Goal: Register for event/course

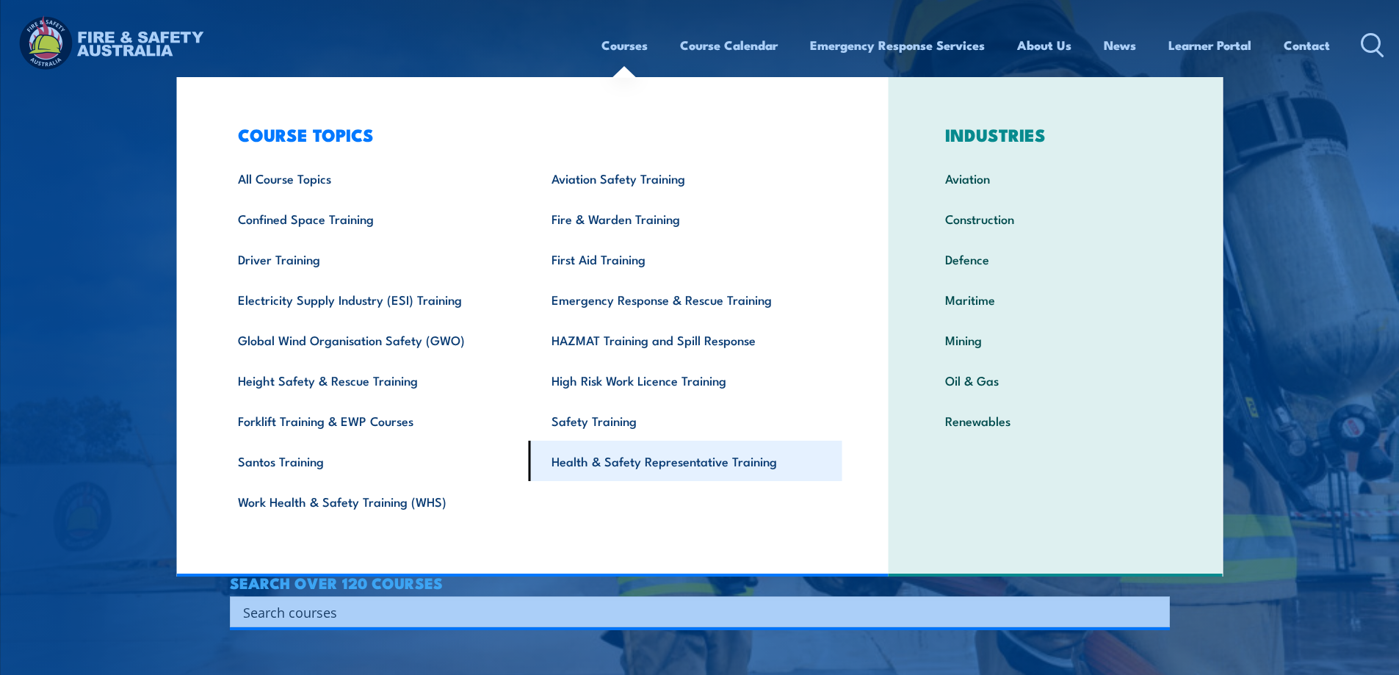
click at [648, 459] on link "Health & Safety Representative Training" at bounding box center [686, 461] width 314 height 40
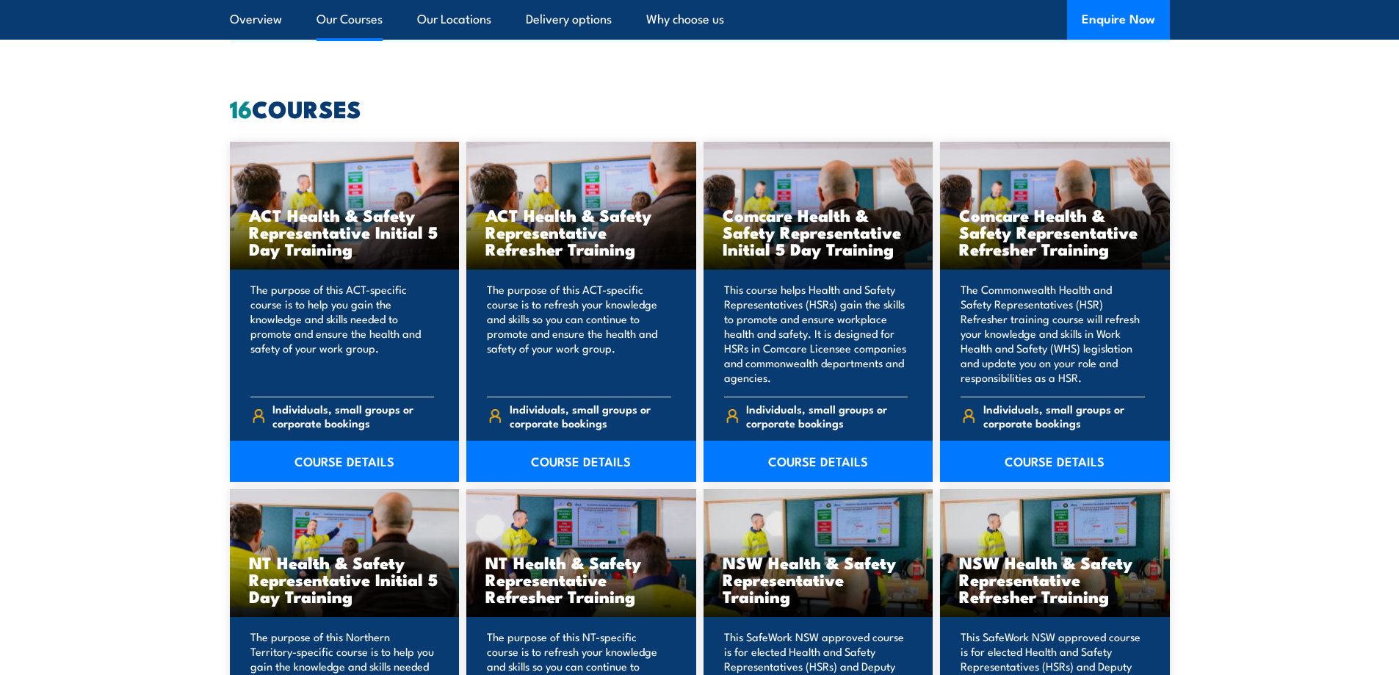
scroll to position [1101, 0]
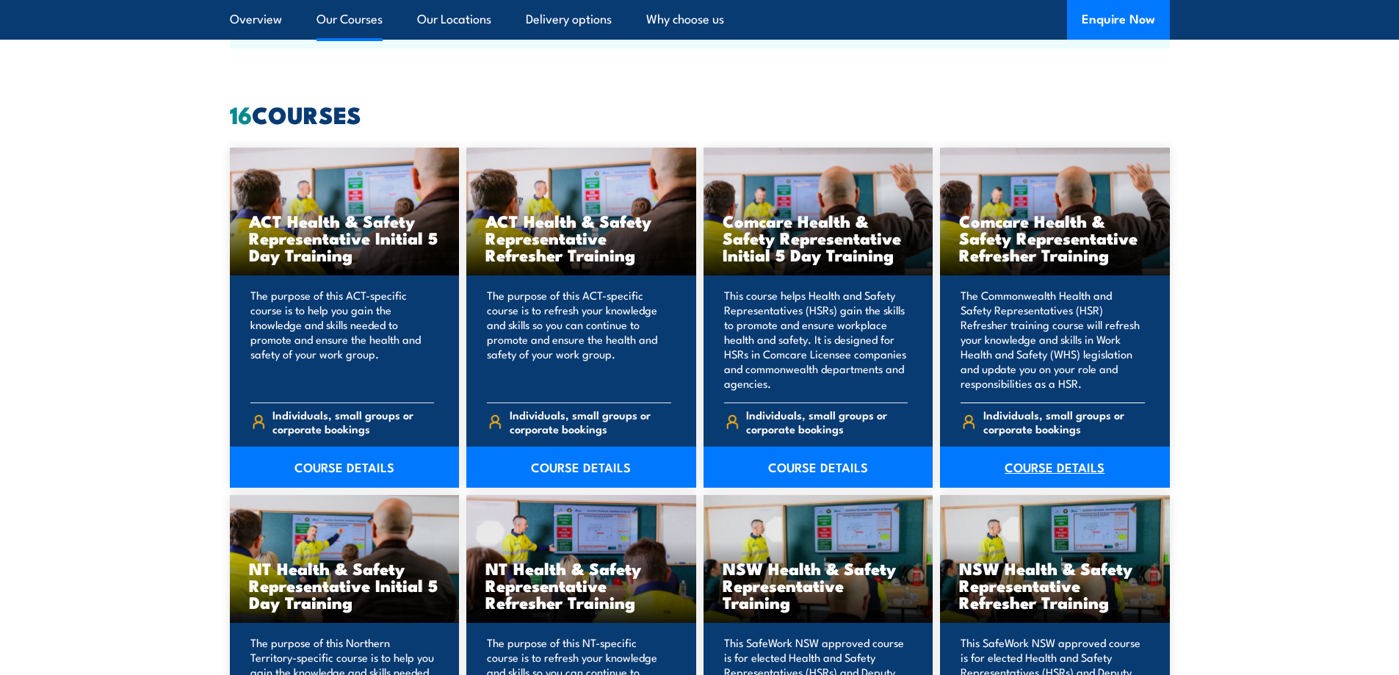
click at [1060, 461] on link "COURSE DETAILS" at bounding box center [1055, 466] width 230 height 41
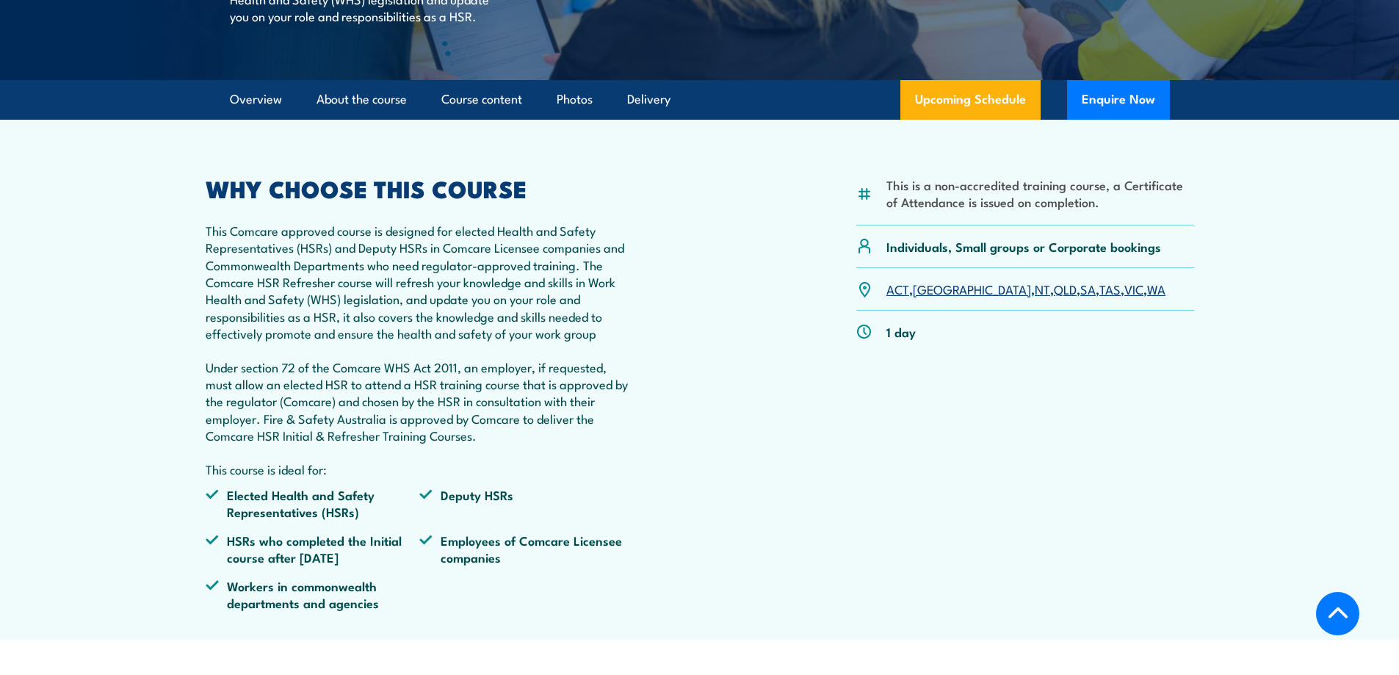
scroll to position [514, 0]
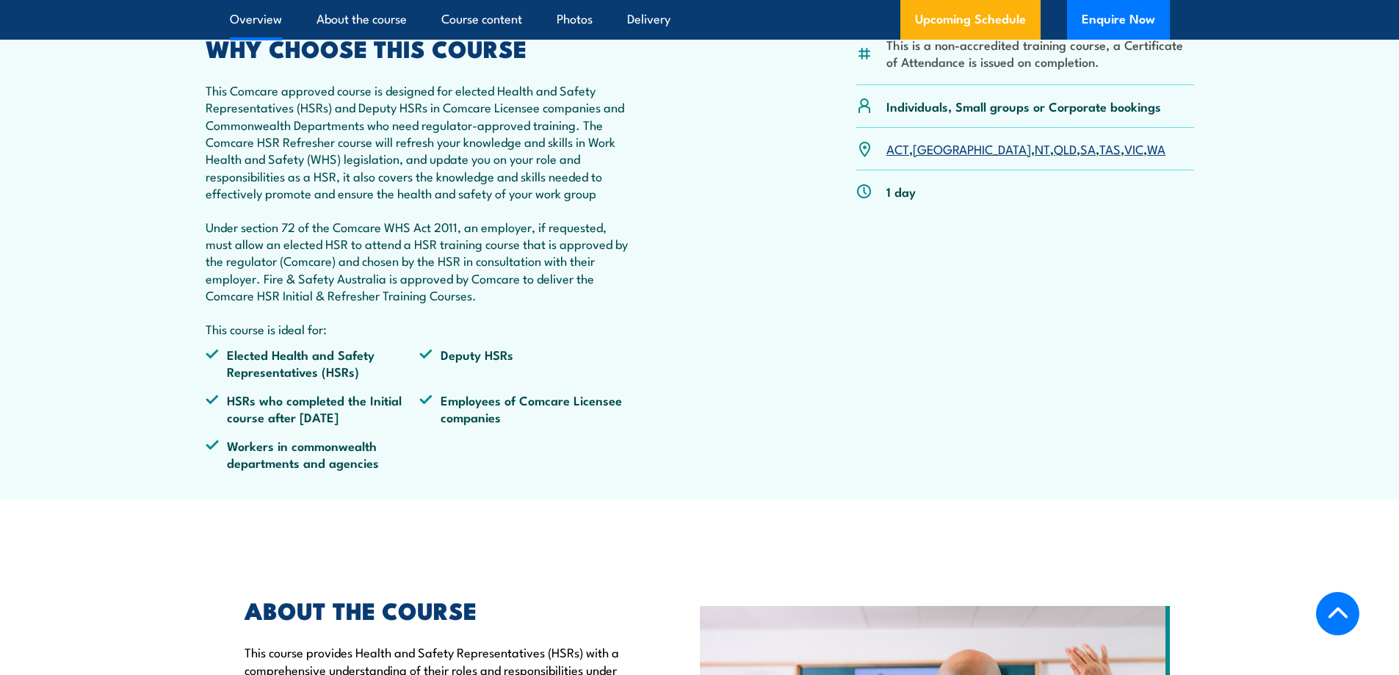
click at [1054, 157] on link "QLD" at bounding box center [1065, 149] width 23 height 18
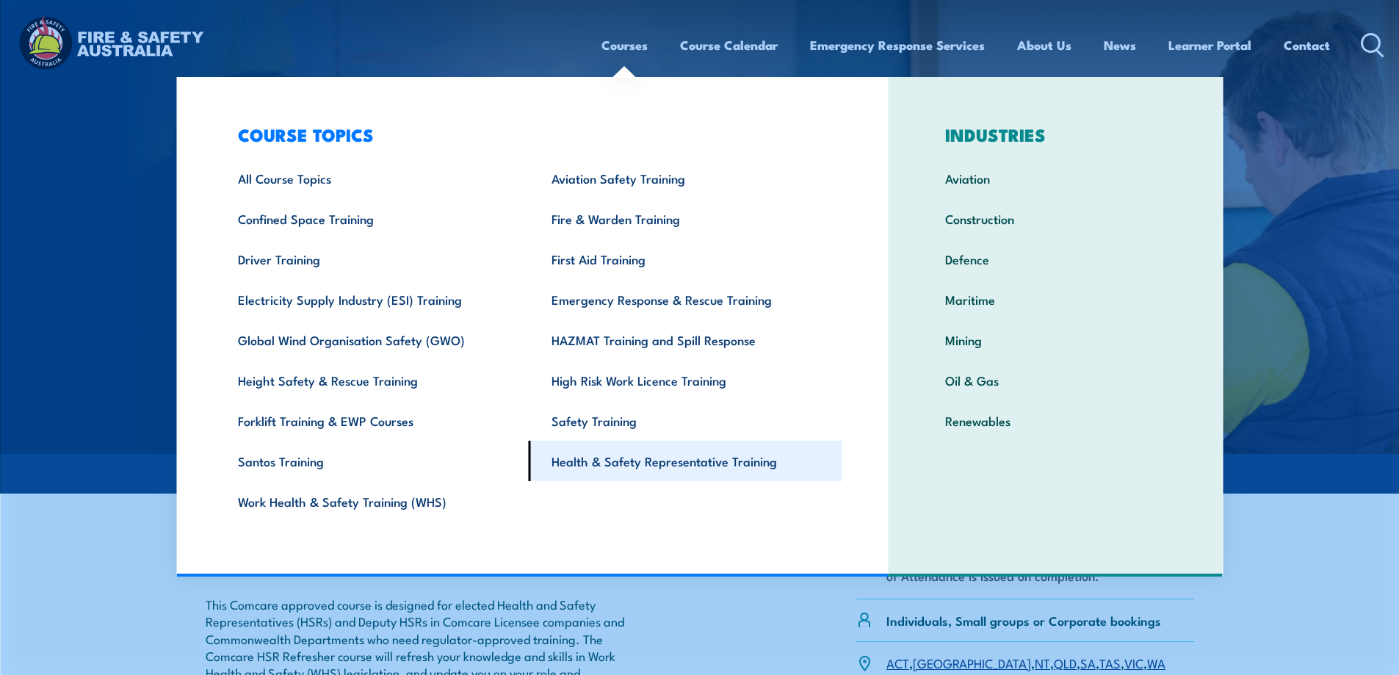
click at [631, 452] on link "Health & Safety Representative Training" at bounding box center [686, 461] width 314 height 40
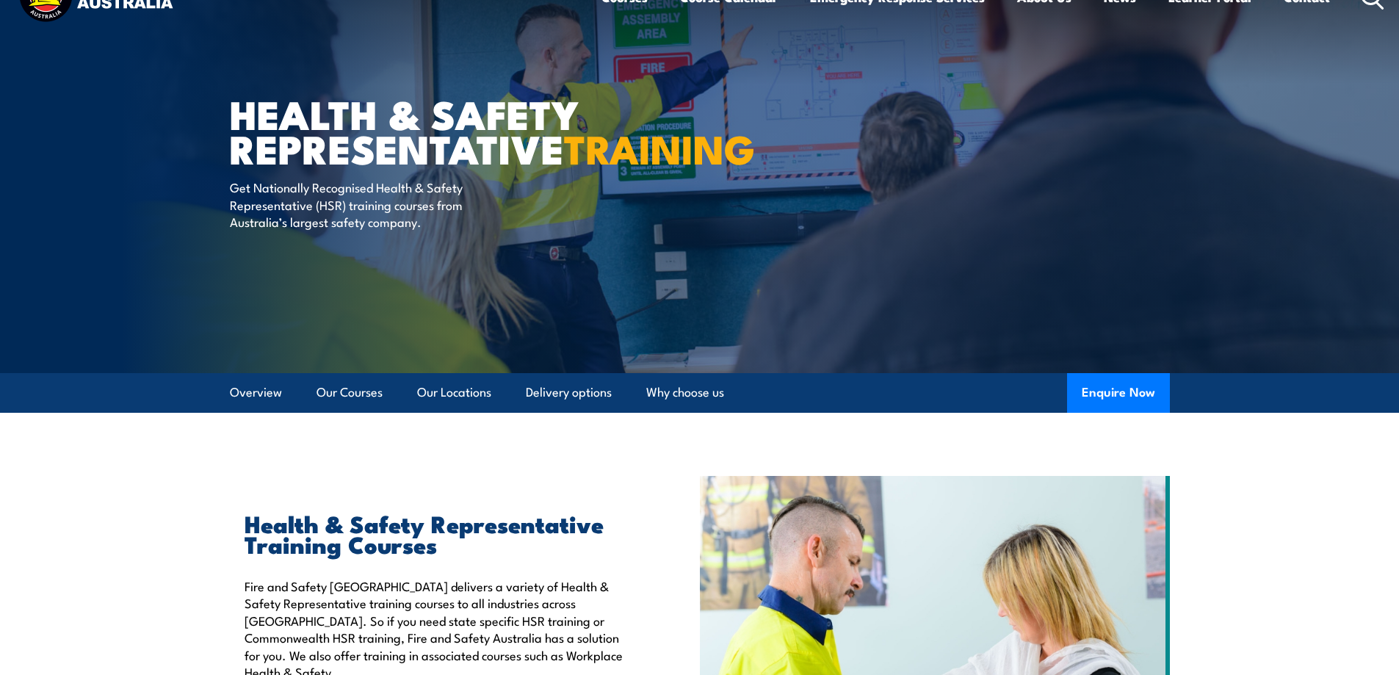
scroll to position [73, 0]
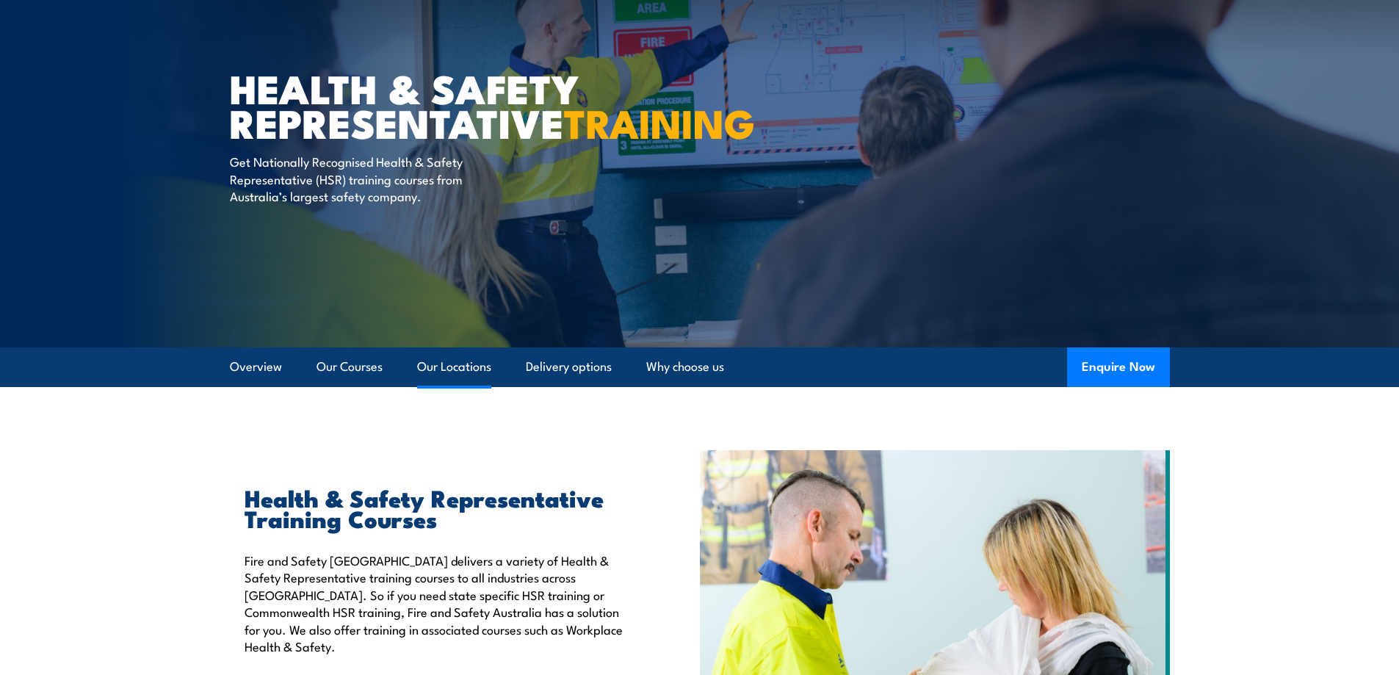
click at [462, 364] on link "Our Locations" at bounding box center [454, 366] width 74 height 39
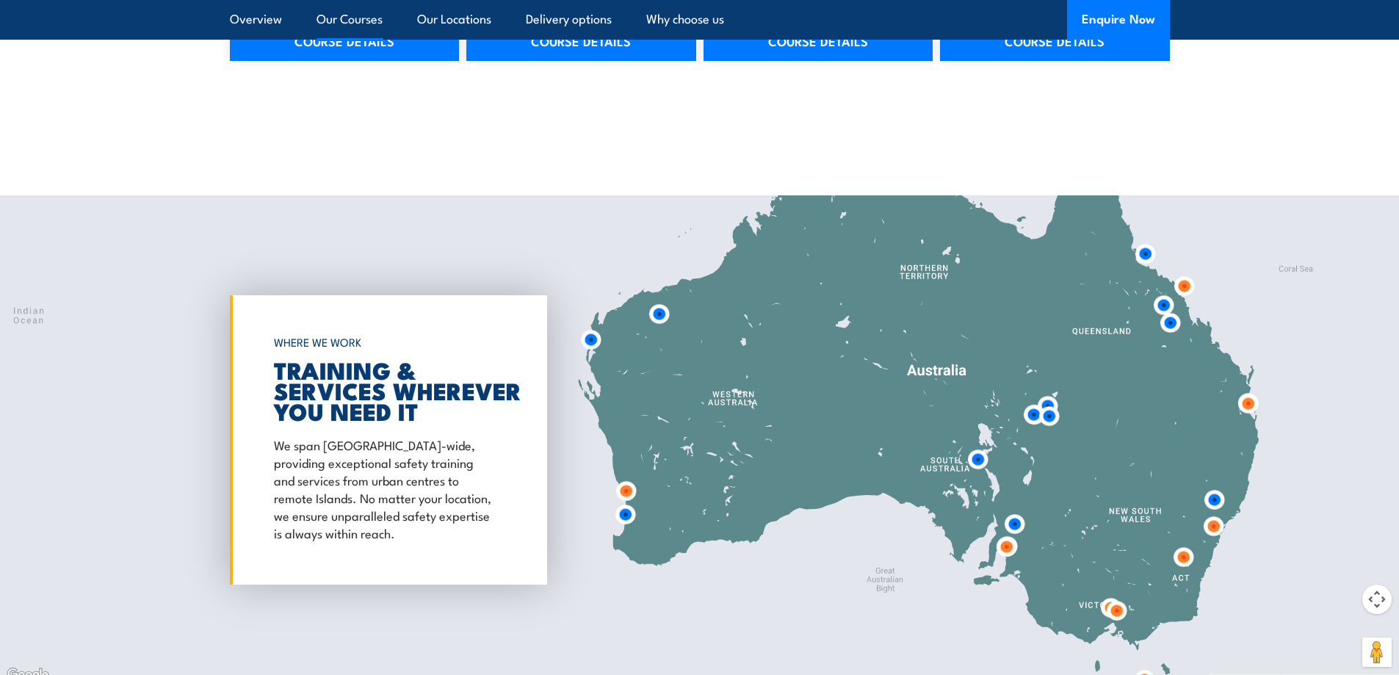
scroll to position [2659, 0]
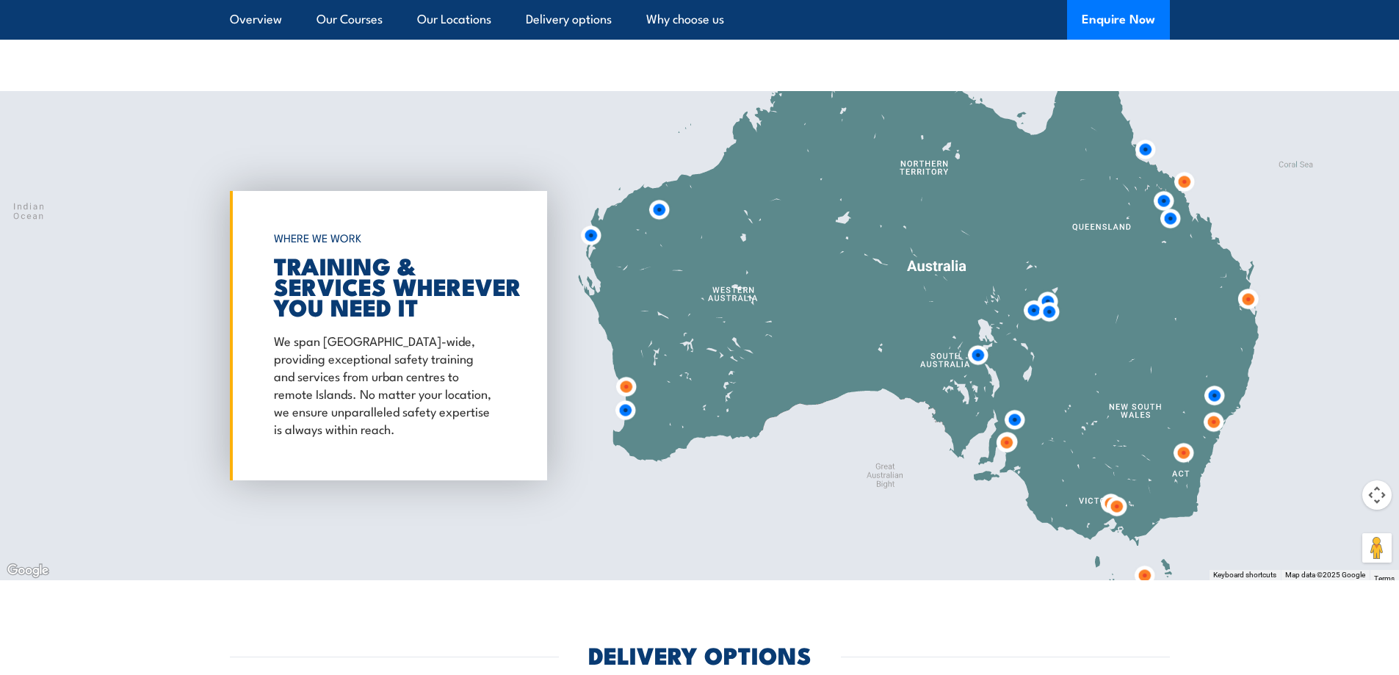
click at [1254, 303] on img at bounding box center [1247, 299] width 27 height 27
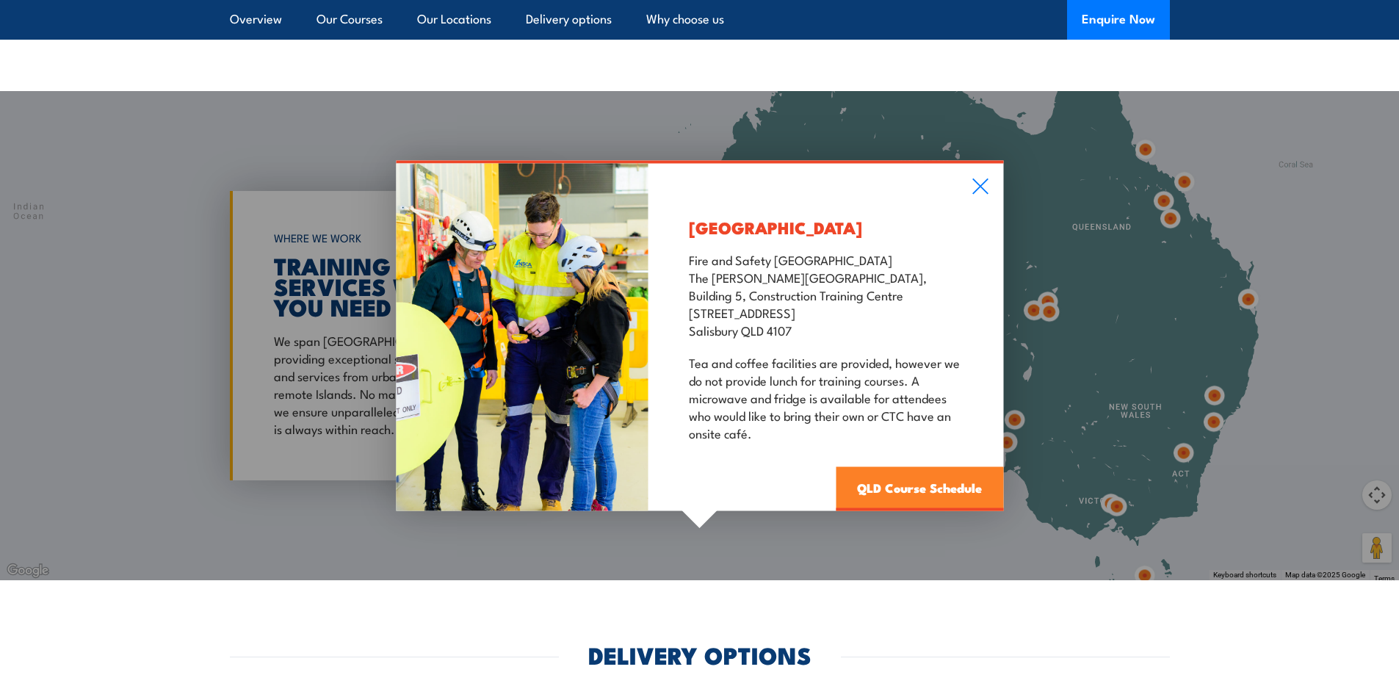
click at [955, 488] on link "QLD Course Schedule" at bounding box center [919, 489] width 167 height 44
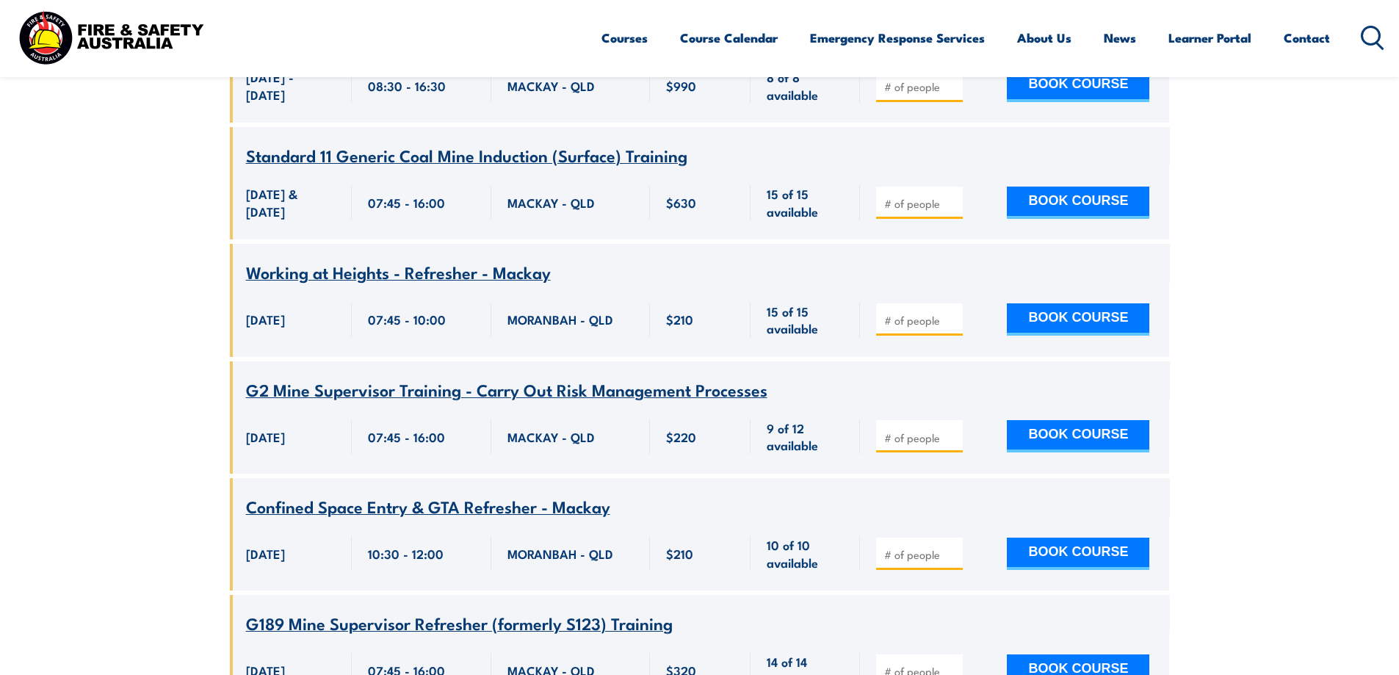
scroll to position [15243, 0]
